Goal: Navigation & Orientation: Find specific page/section

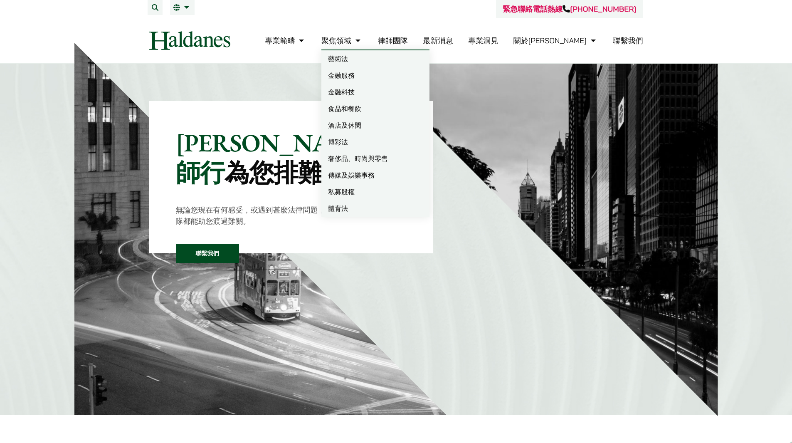
click at [408, 40] on link "律師團隊" at bounding box center [393, 41] width 30 height 10
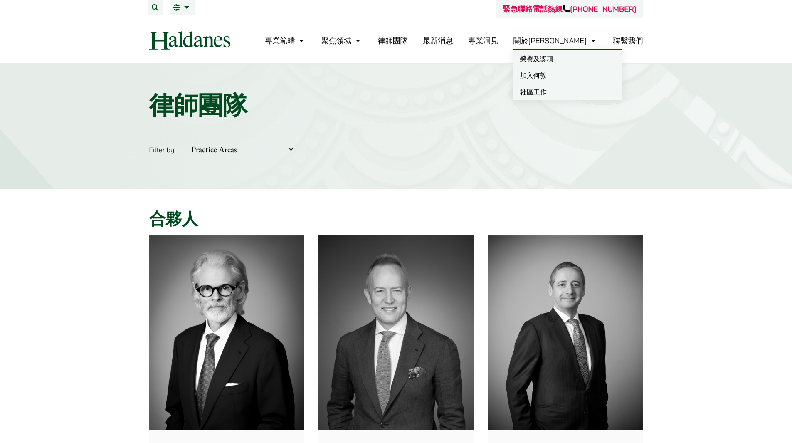
click at [569, 74] on link "加入何敦" at bounding box center [568, 75] width 108 height 17
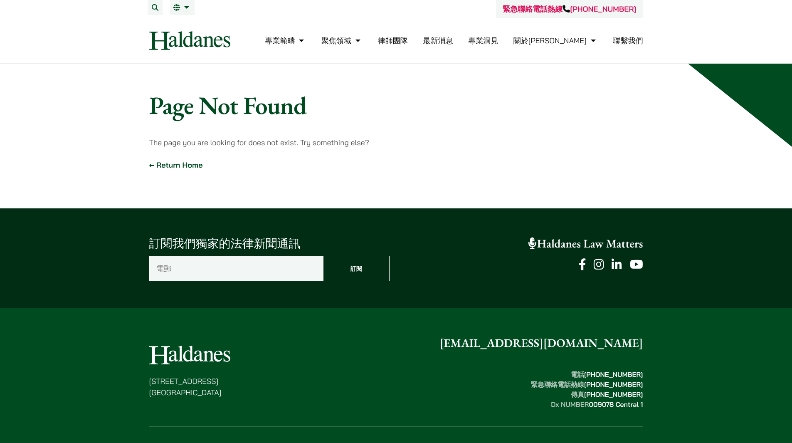
click at [166, 163] on link "← Return Home" at bounding box center [176, 165] width 54 height 10
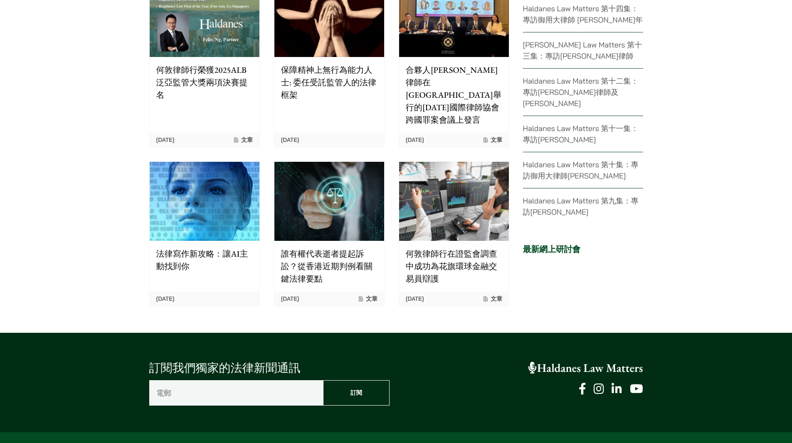
scroll to position [1990, 0]
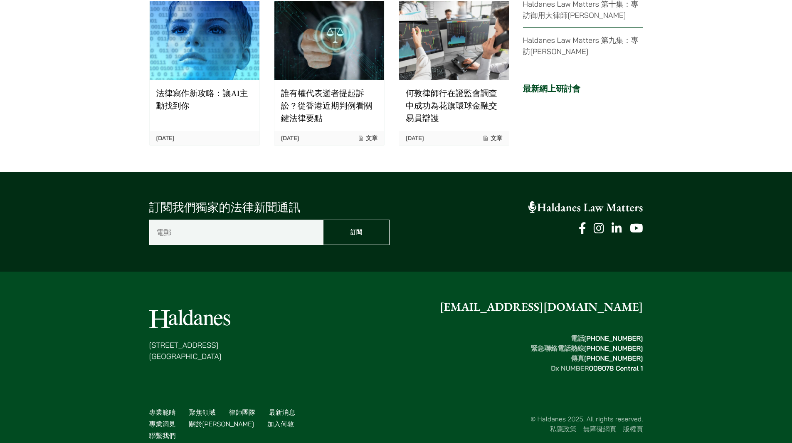
click at [244, 408] on link "律師團隊" at bounding box center [242, 412] width 27 height 8
